Goal: Communication & Community: Ask a question

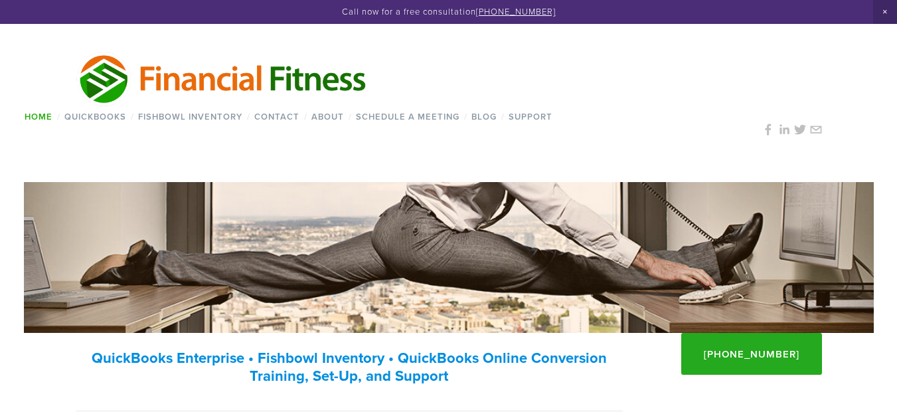
click at [250, 107] on link "Contact" at bounding box center [277, 116] width 54 height 19
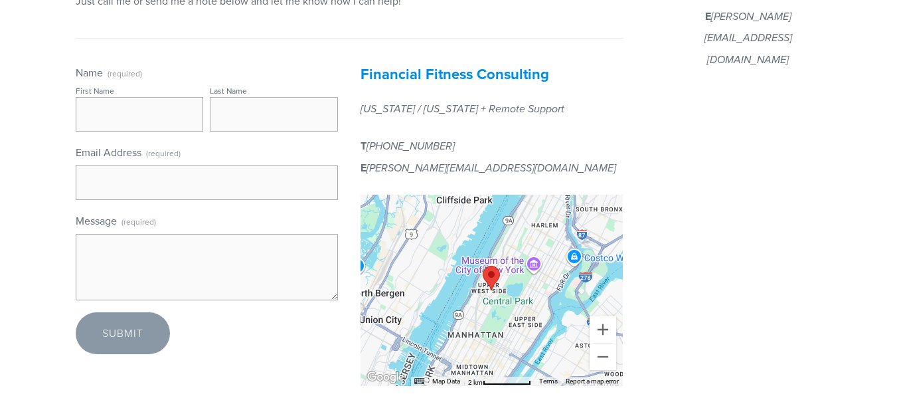
scroll to position [465, 0]
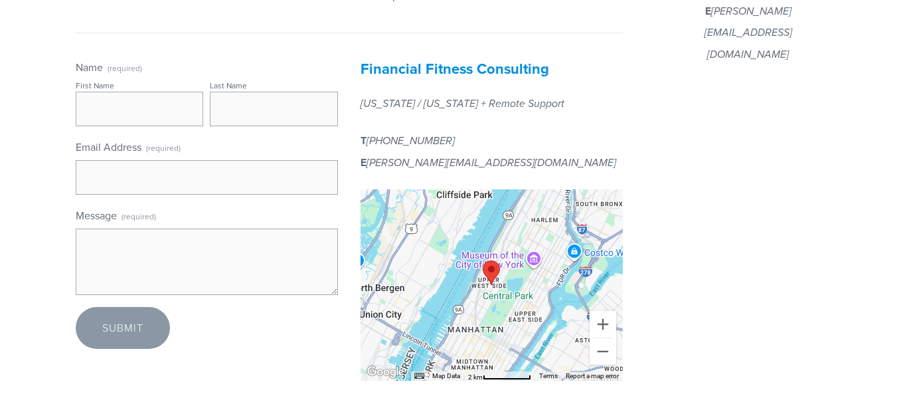
drag, startPoint x: 122, startPoint y: 125, endPoint x: 137, endPoint y: 126, distance: 14.7
click at [125, 125] on input "First Name" at bounding box center [140, 109] width 128 height 35
type input "[PERSON_NAME]"
type input "[PERSON_NAME][EMAIL_ADDRESS][DOMAIN_NAME]"
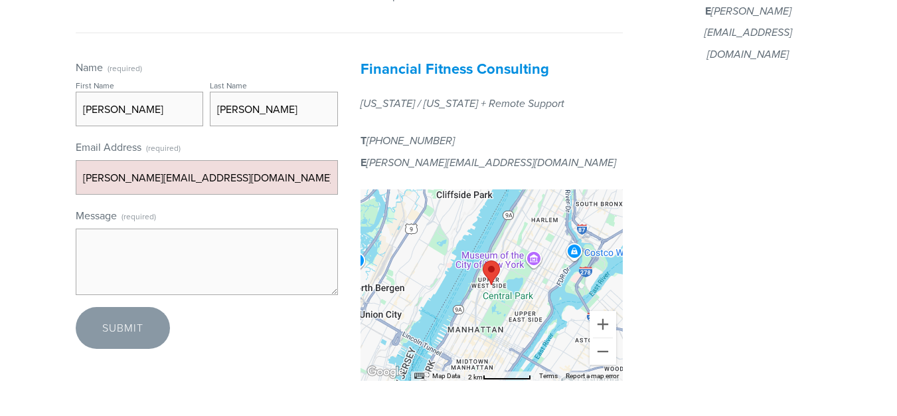
click at [197, 261] on textarea "Message (required)" at bounding box center [207, 261] width 262 height 66
paste textarea "Hi there, At [GEOGRAPHIC_DATA], we build web and app solutions designed to keep…"
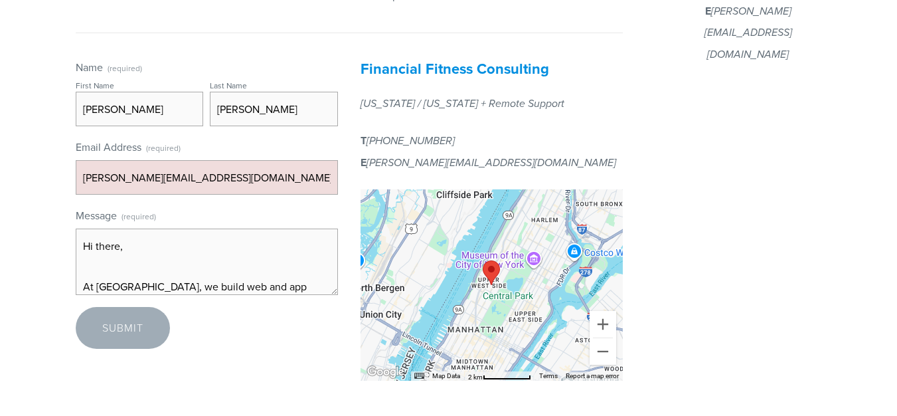
scroll to position [505, 0]
type textarea "Hi there, At [GEOGRAPHIC_DATA], we build web and app solutions designed to keep…"
click at [141, 321] on span "Submit" at bounding box center [122, 327] width 41 height 15
